Goal: Task Accomplishment & Management: Use online tool/utility

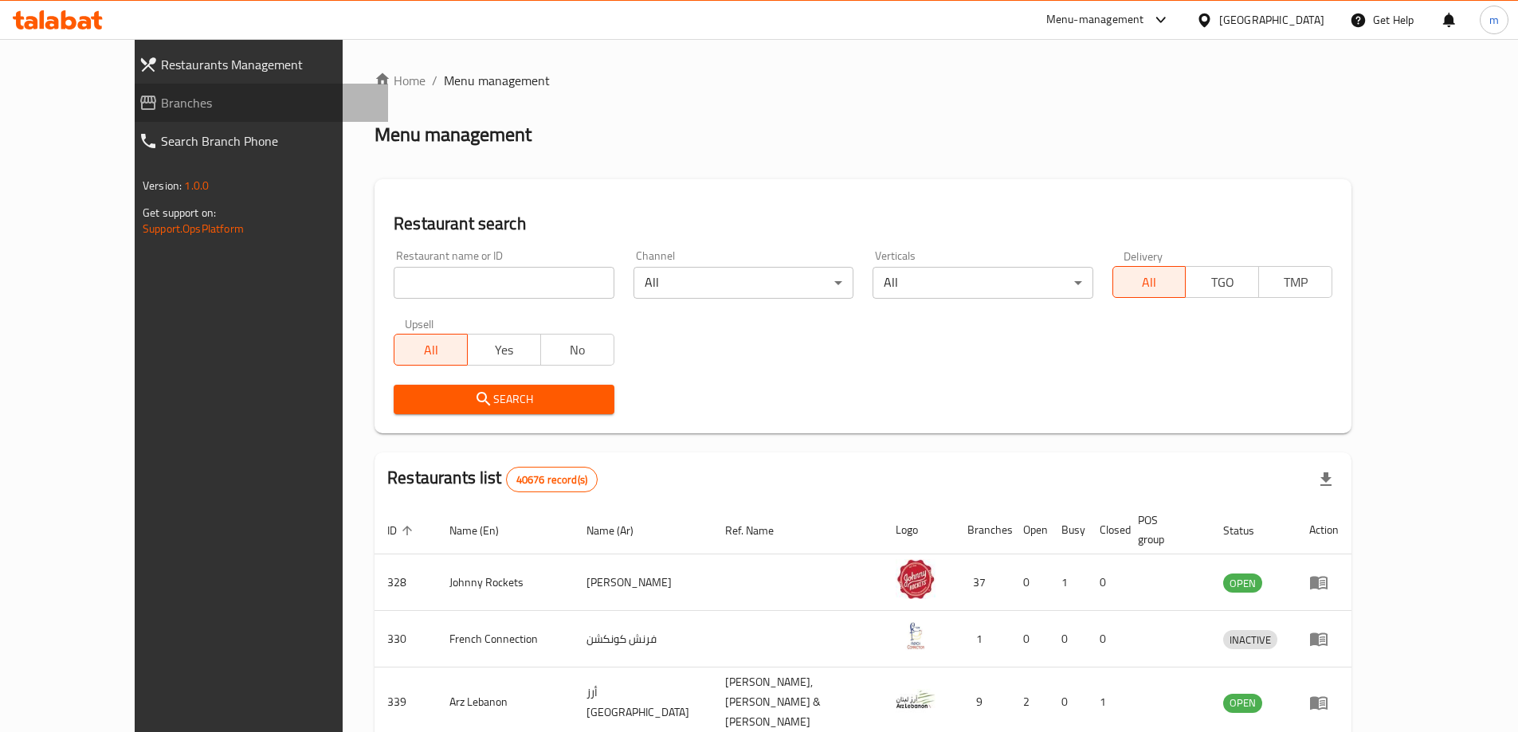
click at [161, 110] on span "Branches" at bounding box center [268, 102] width 214 height 19
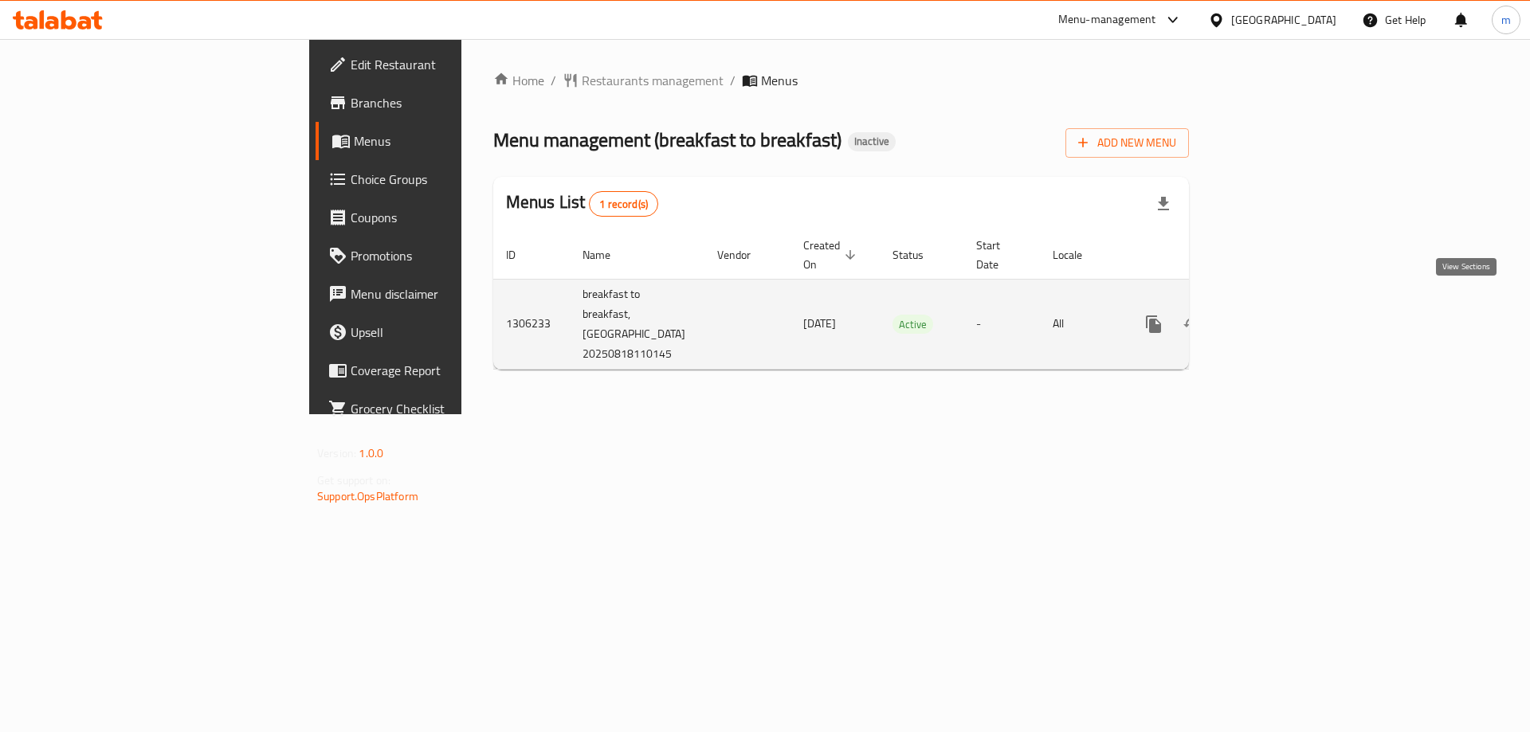
click at [1278, 315] on icon "enhanced table" at bounding box center [1268, 324] width 19 height 19
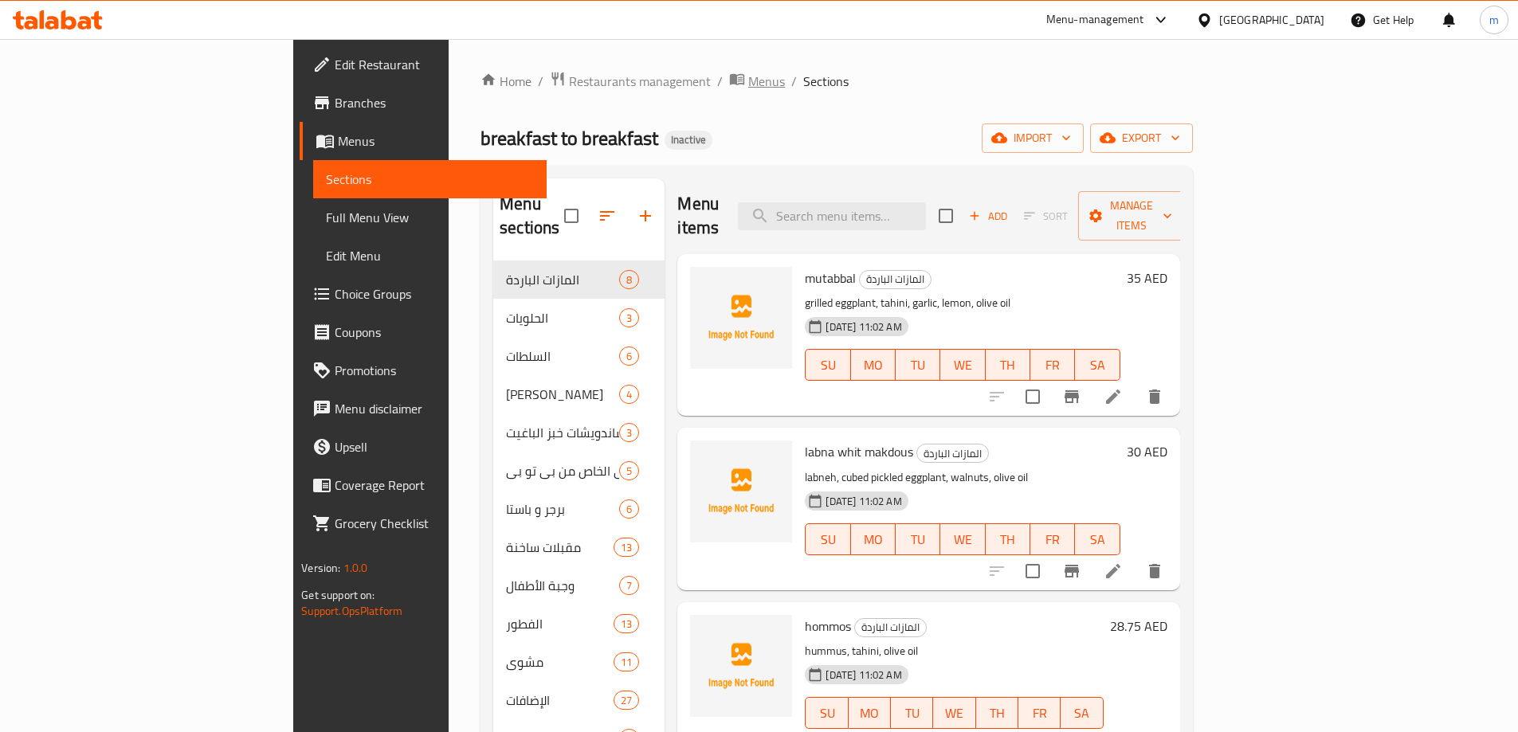
click at [748, 90] on span "Menus" at bounding box center [766, 81] width 37 height 19
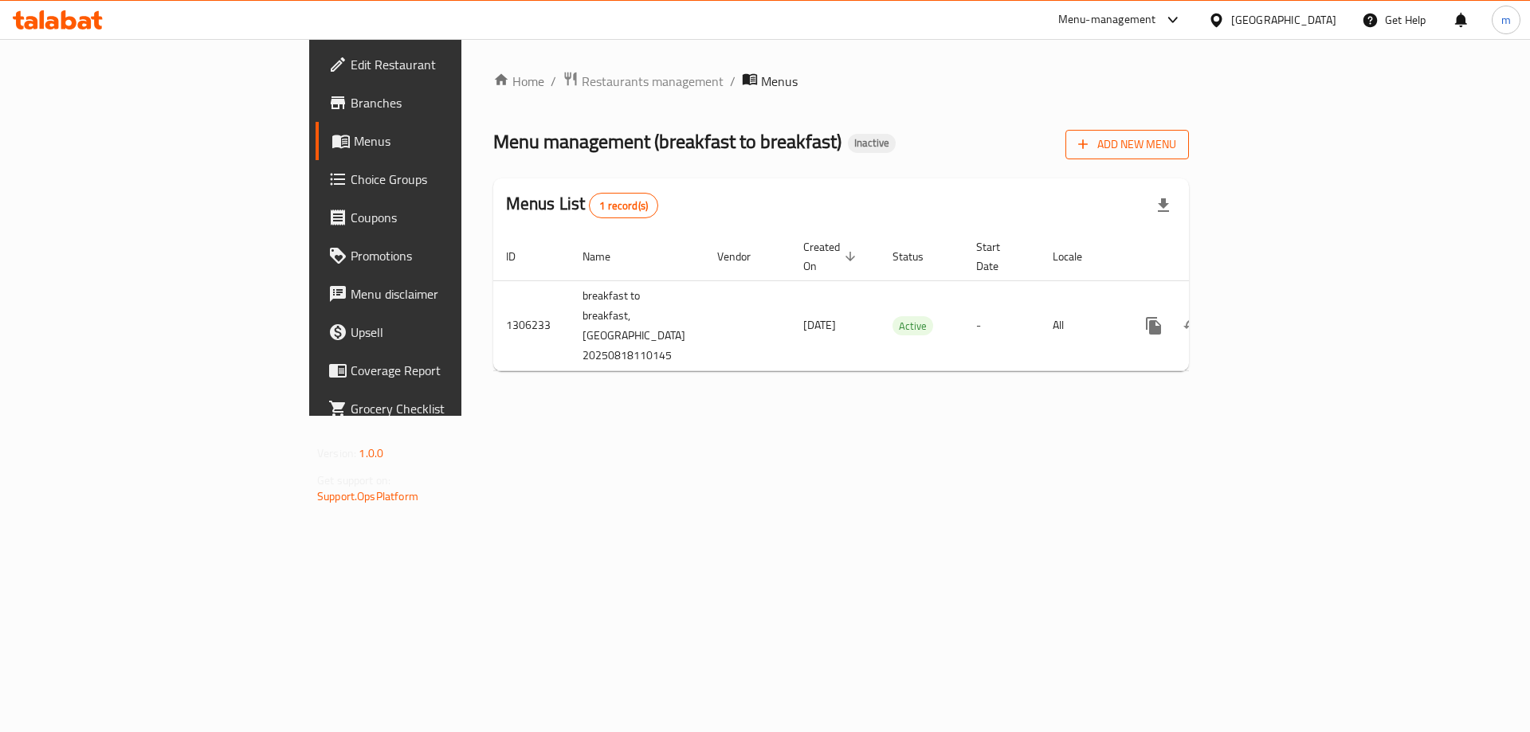
click at [1189, 155] on button "Add New Menu" at bounding box center [1126, 144] width 123 height 29
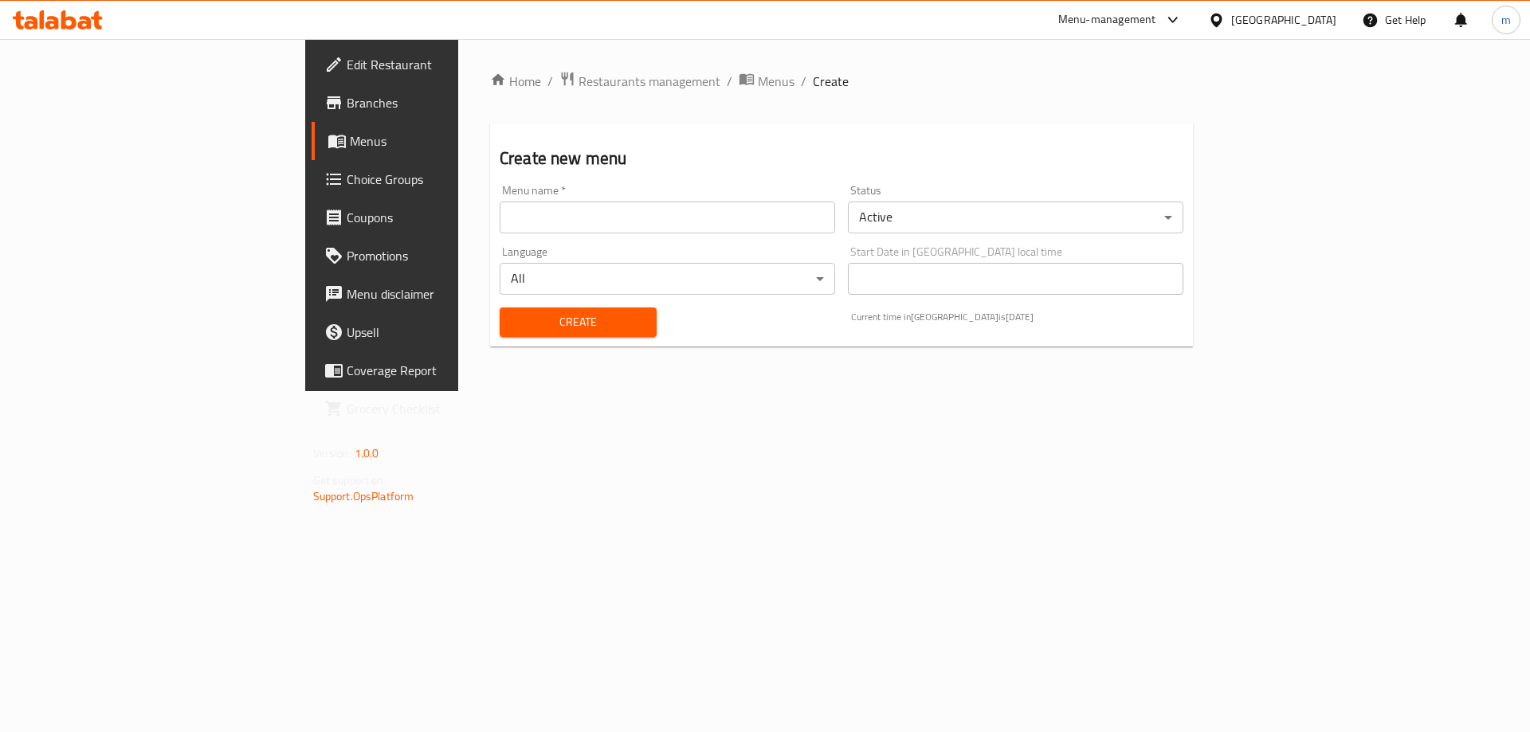
click at [710, 226] on input "text" at bounding box center [667, 218] width 335 height 32
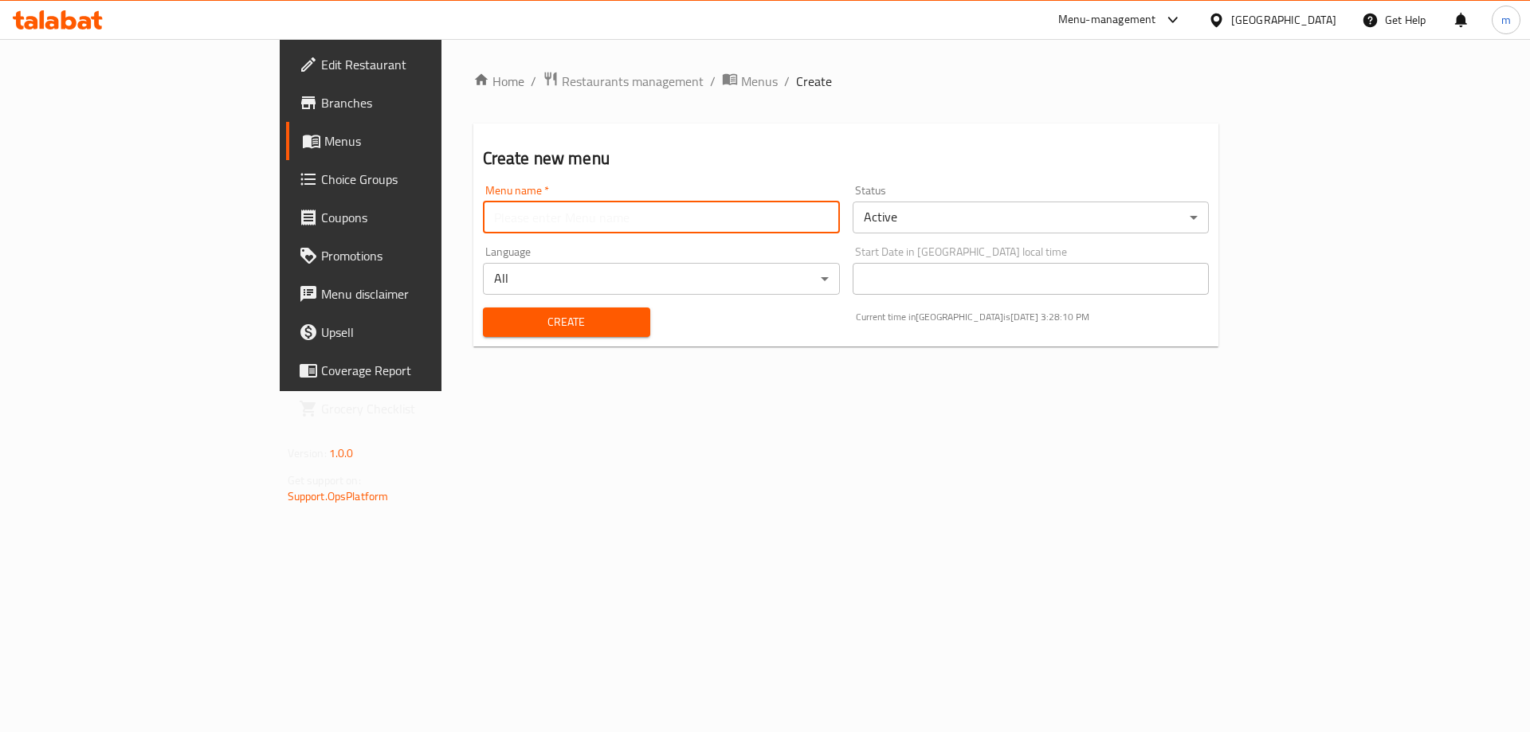
type input "Mesbah - 2025"
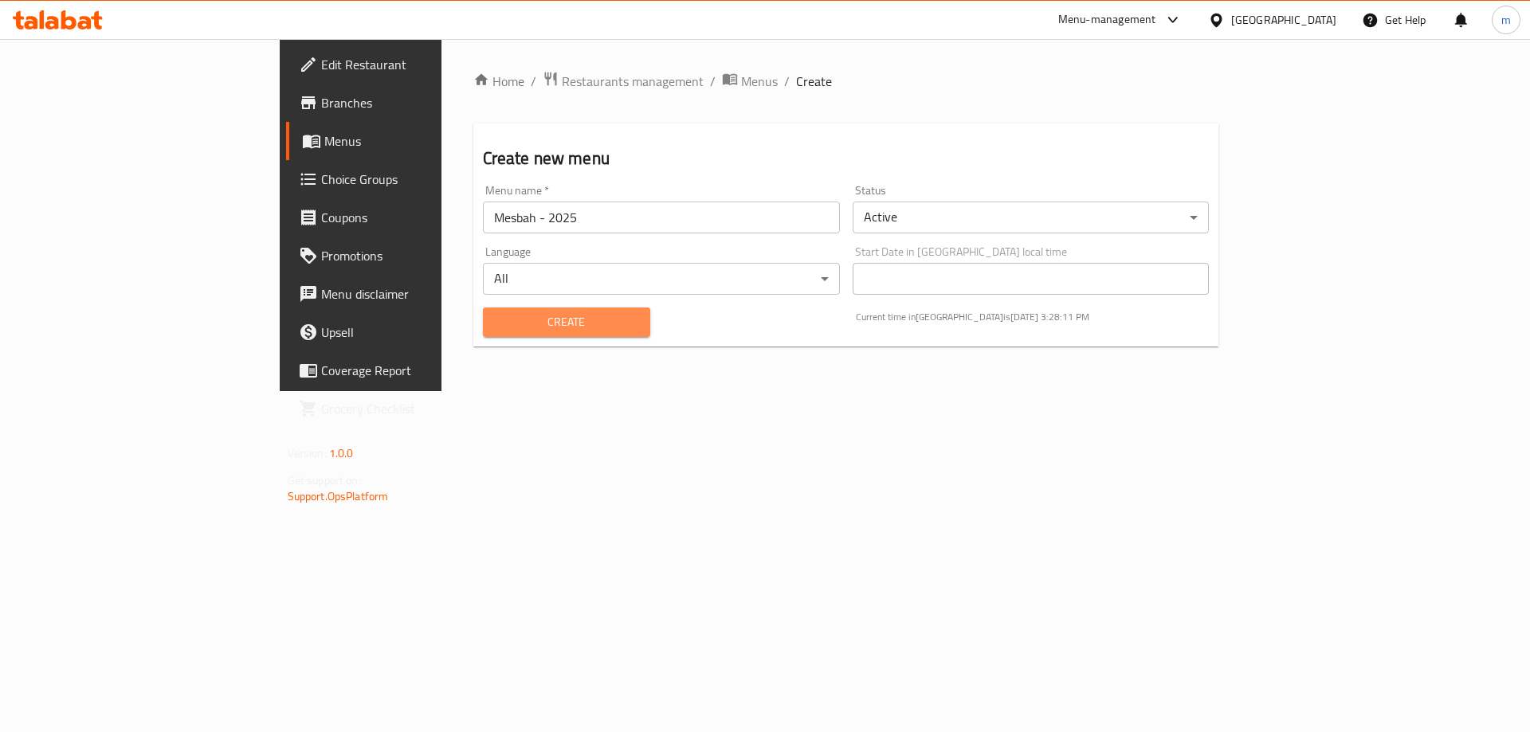
click at [496, 324] on span "Create" at bounding box center [567, 322] width 142 height 20
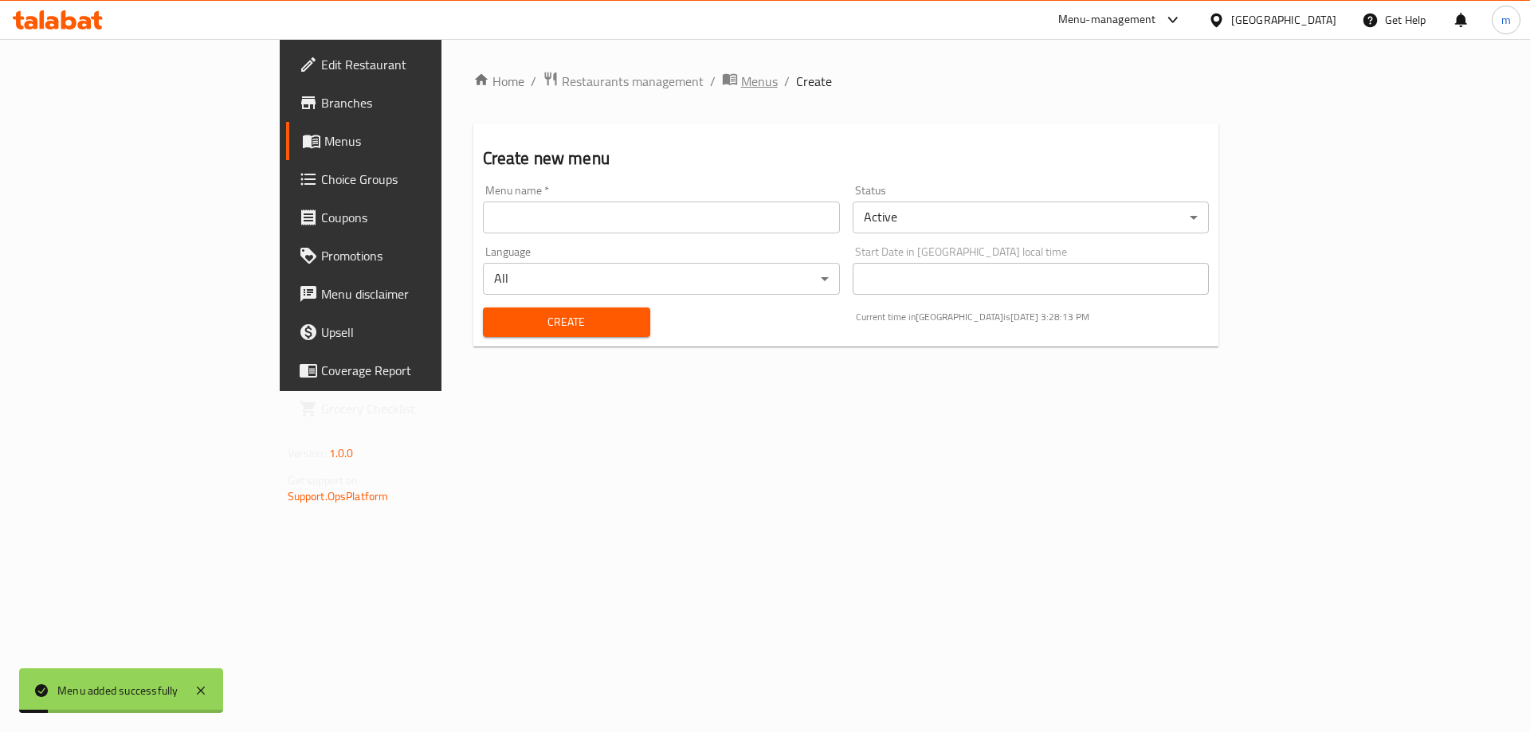
click at [741, 82] on span "Menus" at bounding box center [759, 81] width 37 height 19
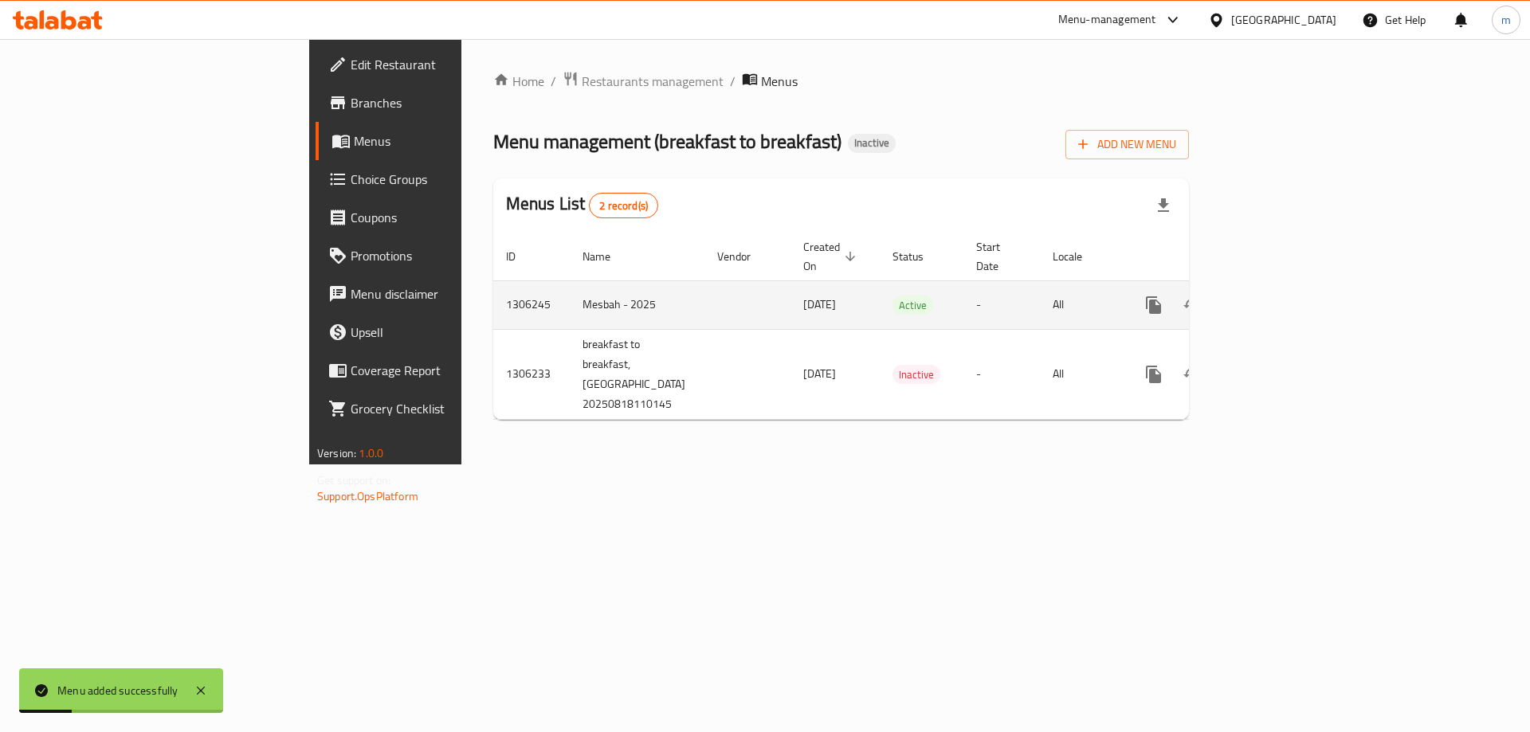
click at [1278, 296] on icon "enhanced table" at bounding box center [1268, 305] width 19 height 19
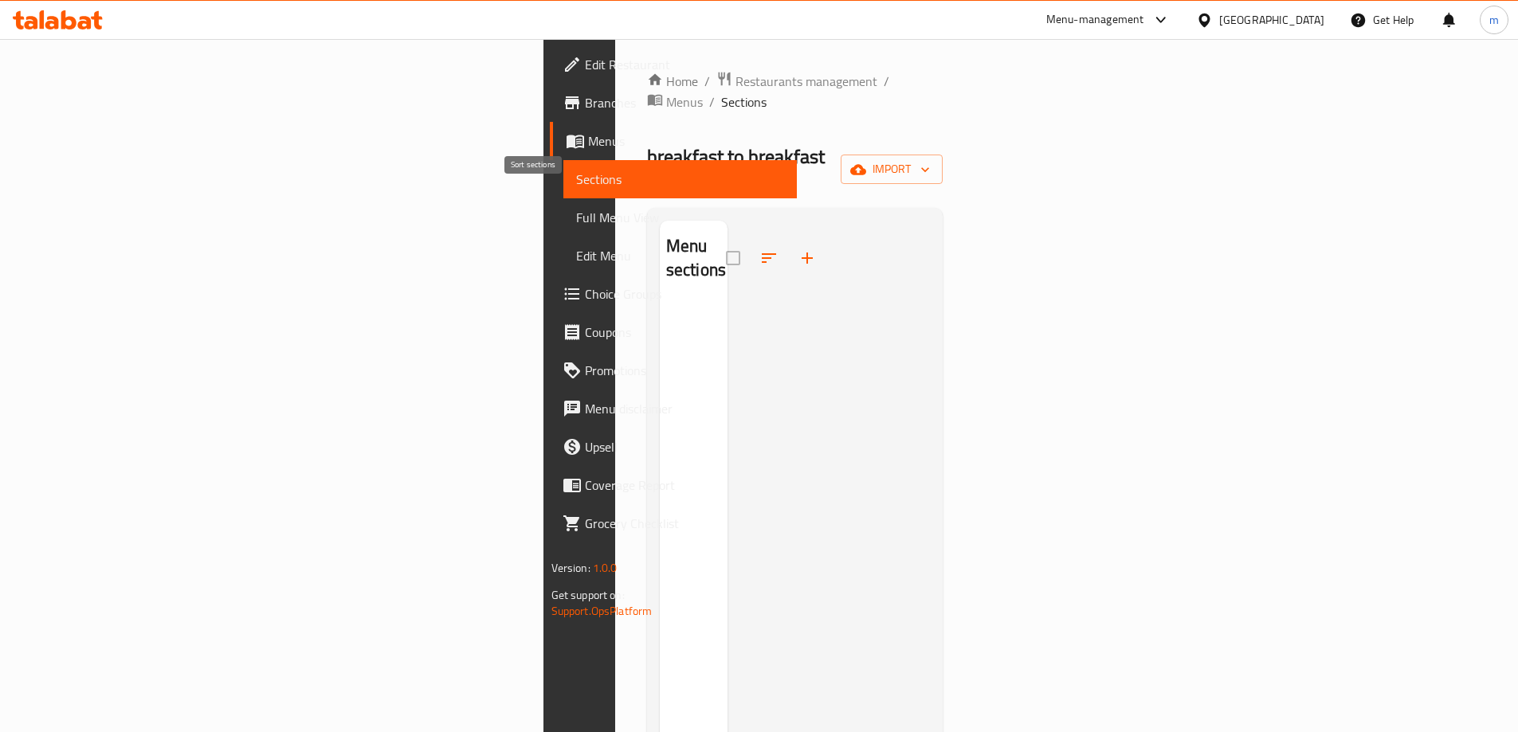
click at [750, 239] on span at bounding box center [769, 258] width 38 height 38
click at [647, 144] on div "breakfast to breakfast Inactive import" at bounding box center [795, 169] width 296 height 51
